Goal: Navigation & Orientation: Find specific page/section

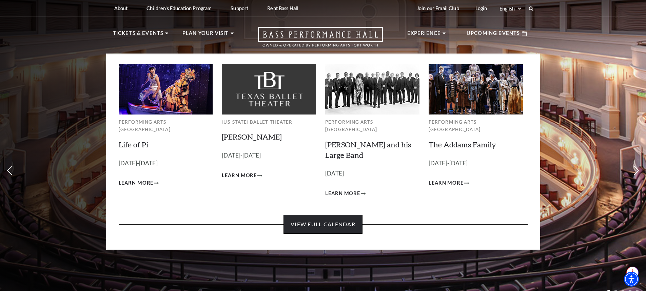
click at [312, 221] on link "View Full Calendar" at bounding box center [322, 224] width 79 height 19
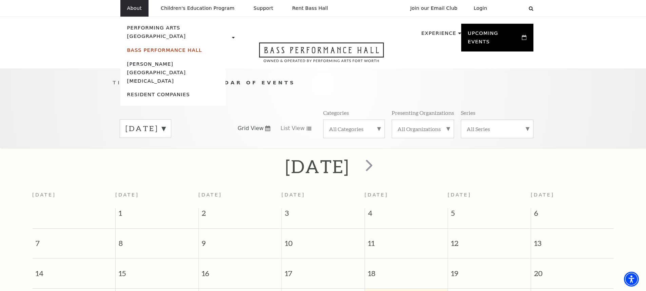
click at [145, 47] on link "Bass Performance Hall" at bounding box center [164, 50] width 75 height 6
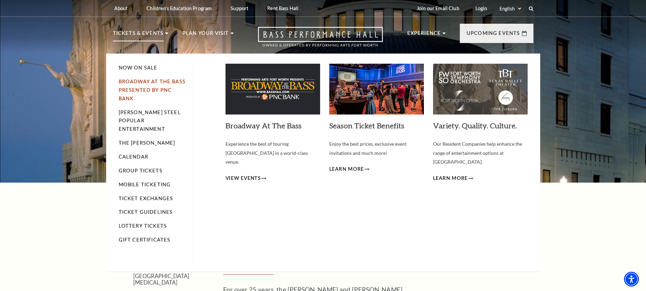
click at [151, 90] on link "Broadway At The Bass presented by PNC Bank" at bounding box center [152, 90] width 67 height 23
